Goal: Transaction & Acquisition: Subscribe to service/newsletter

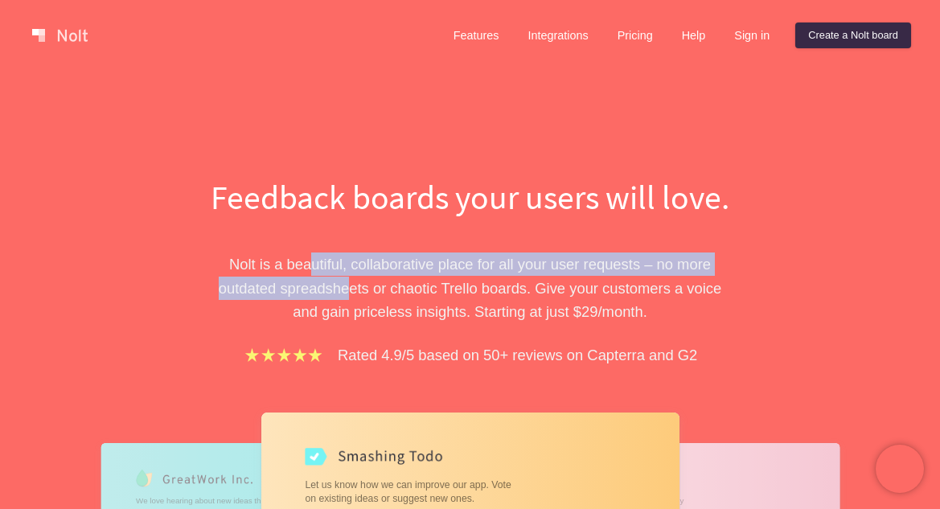
drag, startPoint x: 314, startPoint y: 272, endPoint x: 347, endPoint y: 302, distance: 44.9
click at [344, 300] on p "Nolt is a beautiful, collaborative place for all your user requests – no more o…" at bounding box center [470, 287] width 555 height 71
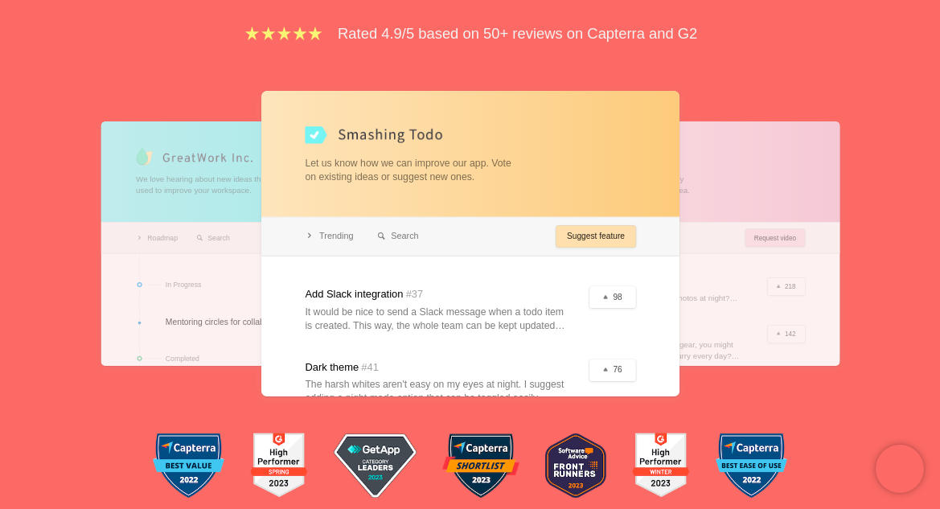
drag, startPoint x: 365, startPoint y: 269, endPoint x: 413, endPoint y: 309, distance: 62.3
click at [412, 307] on div at bounding box center [470, 243] width 418 height 305
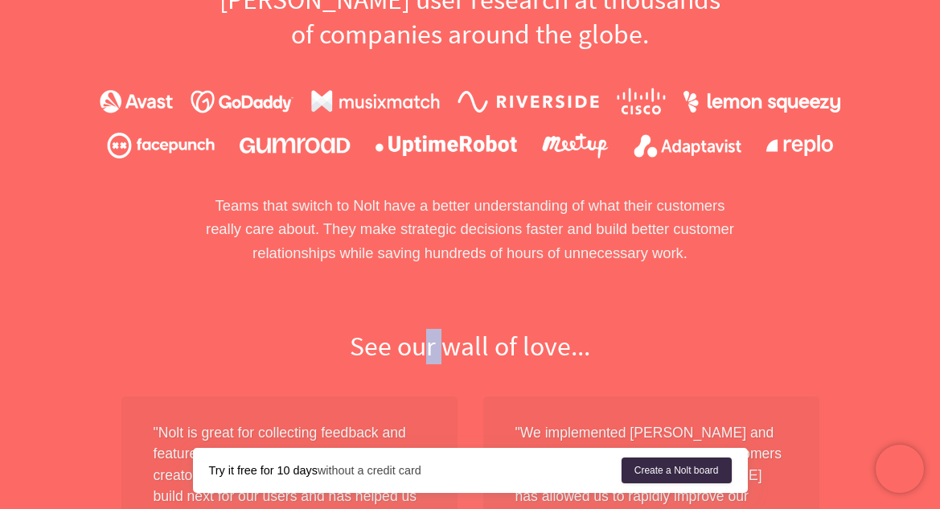
drag, startPoint x: 424, startPoint y: 321, endPoint x: 485, endPoint y: 363, distance: 75.1
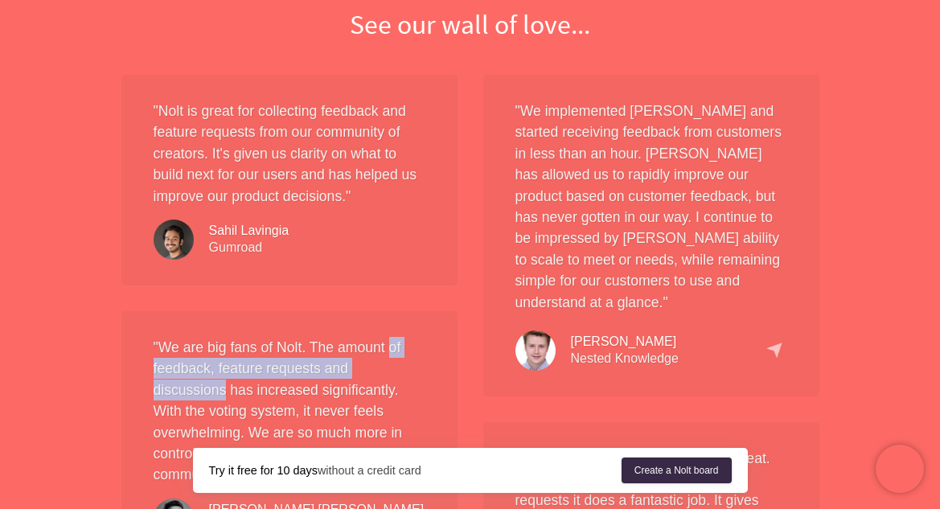
drag, startPoint x: 389, startPoint y: 330, endPoint x: 458, endPoint y: 380, distance: 85.2
click at [452, 375] on div "" We are big fans of [PERSON_NAME]. The amount of feedback, feature requests an…" at bounding box center [289, 437] width 336 height 253
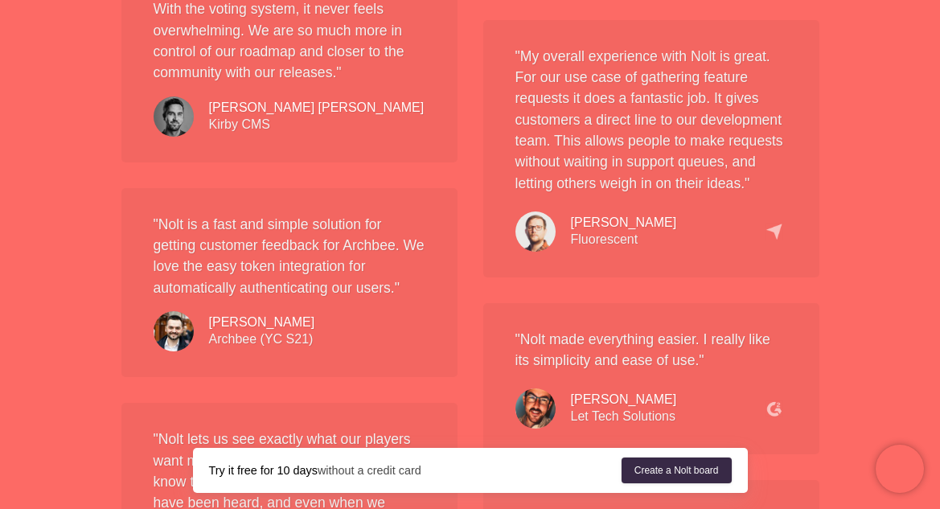
drag, startPoint x: 366, startPoint y: 326, endPoint x: 423, endPoint y: 359, distance: 65.6
click at [416, 354] on div "" [PERSON_NAME] is a fast and simple solution for getting customer feedback for…" at bounding box center [289, 283] width 336 height 190
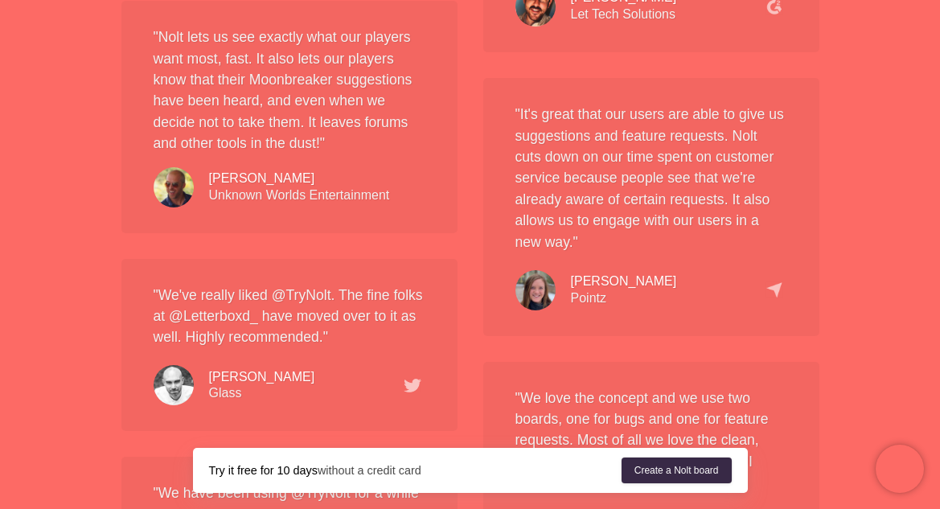
drag, startPoint x: 387, startPoint y: 333, endPoint x: 469, endPoint y: 379, distance: 94.3
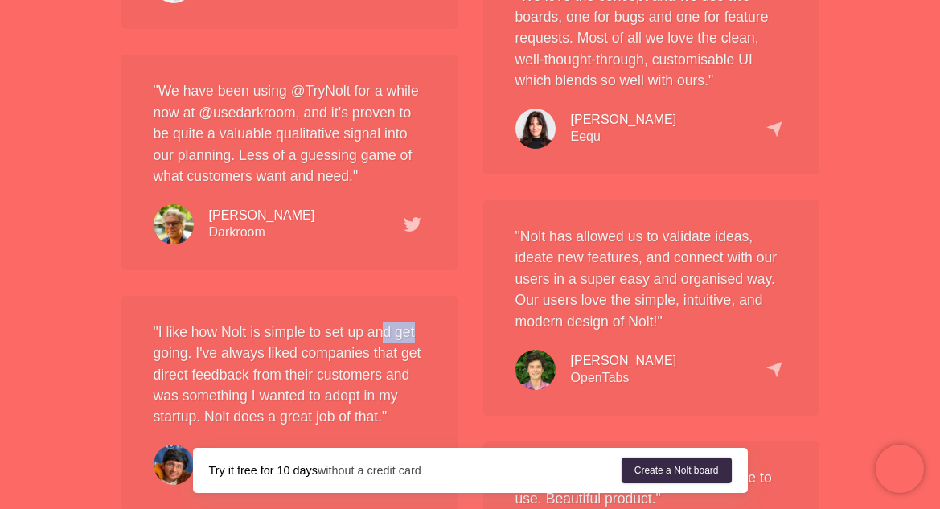
click at [483, 336] on div "" [PERSON_NAME] is great for collecting feedback and feature requests from our …" at bounding box center [470, 142] width 723 height 2598
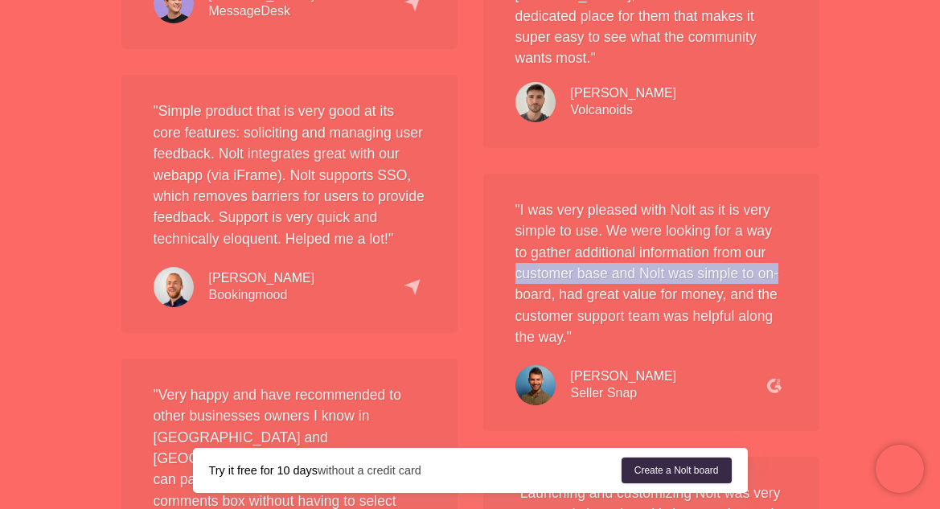
drag, startPoint x: 480, startPoint y: 246, endPoint x: 580, endPoint y: 324, distance: 127.2
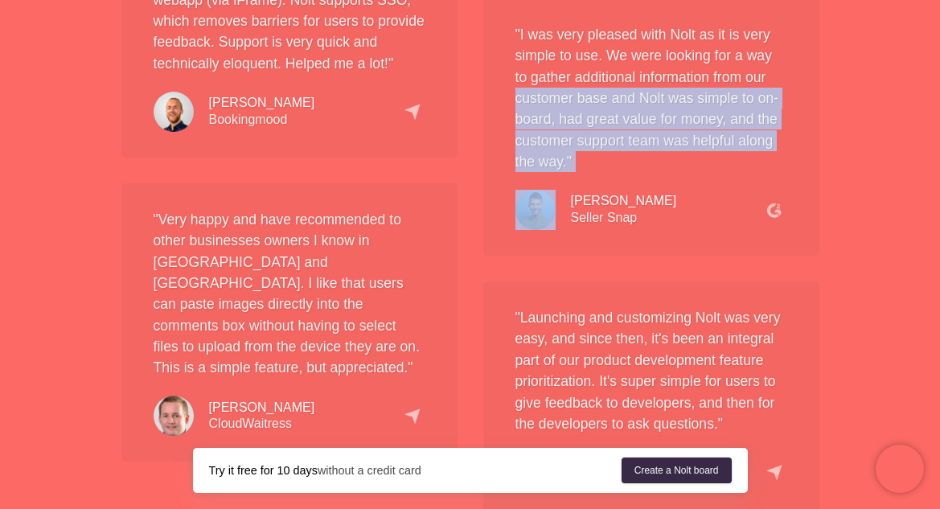
scroll to position [3661, 0]
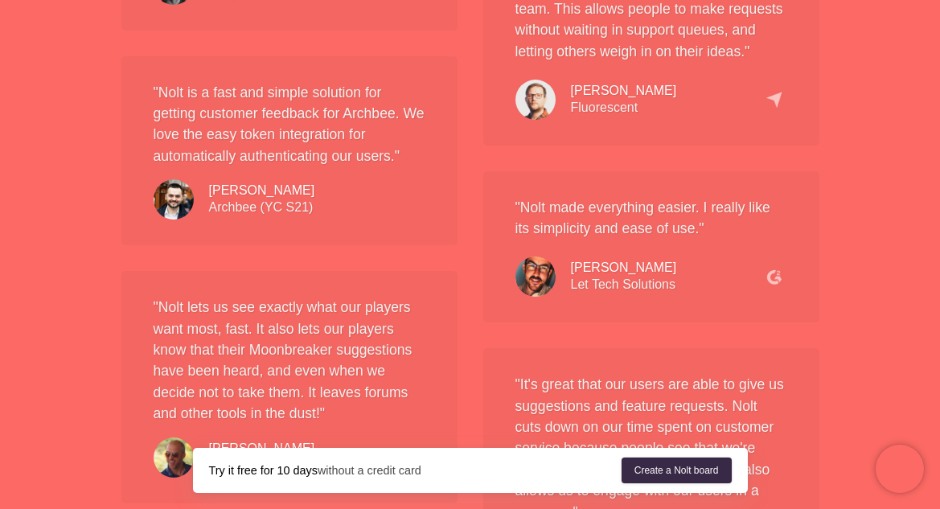
scroll to position [0, 0]
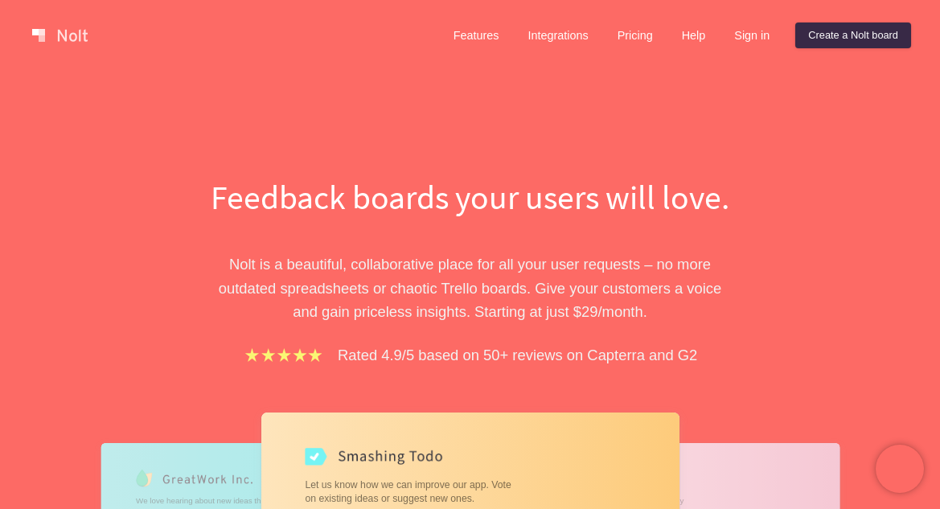
drag, startPoint x: 438, startPoint y: 265, endPoint x: 485, endPoint y: 131, distance: 142.4
click at [637, 39] on link "Pricing" at bounding box center [634, 36] width 61 height 26
